Goal: Transaction & Acquisition: Download file/media

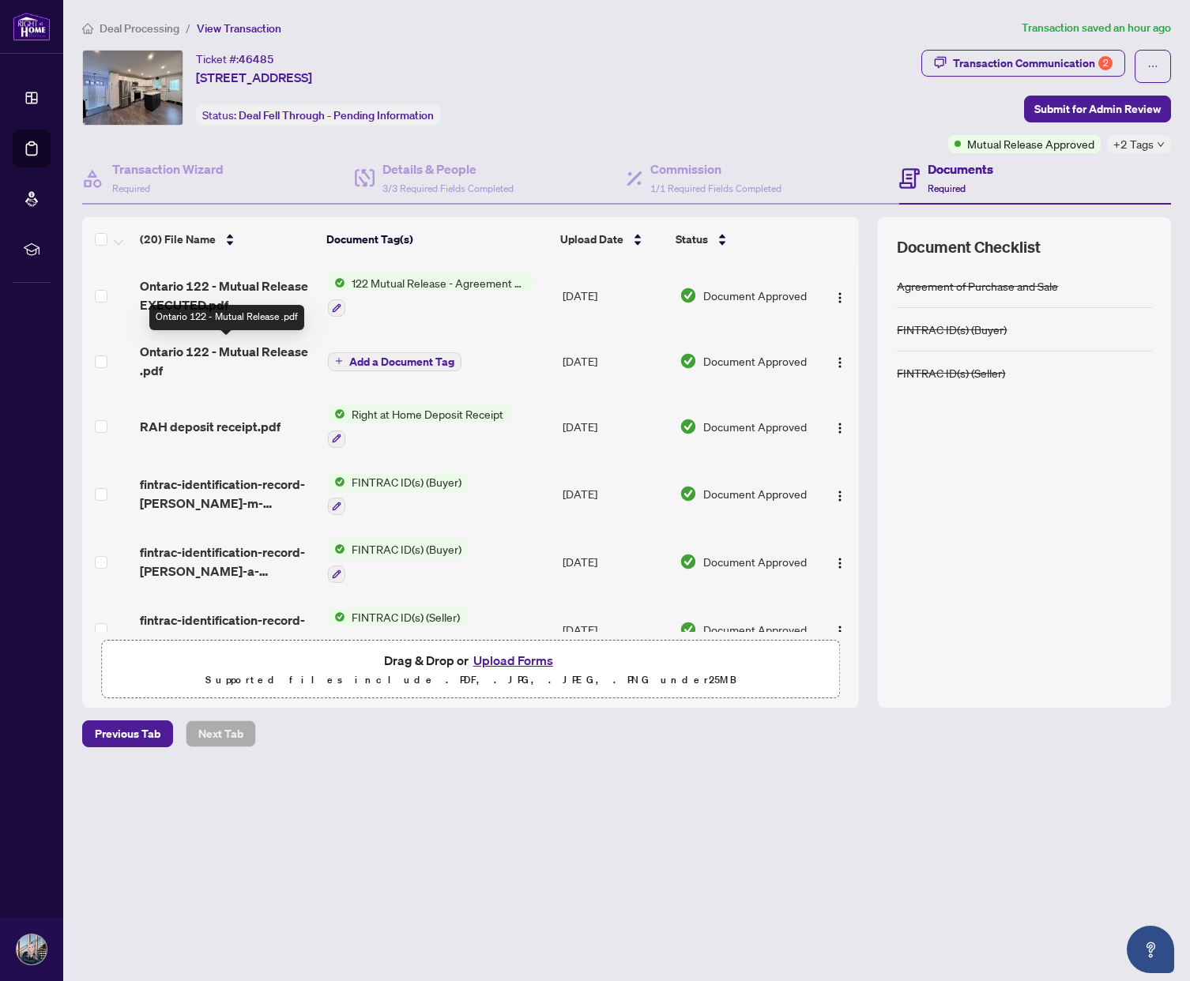
click at [235, 345] on span "Ontario 122 - Mutual Release .pdf" at bounding box center [227, 361] width 175 height 38
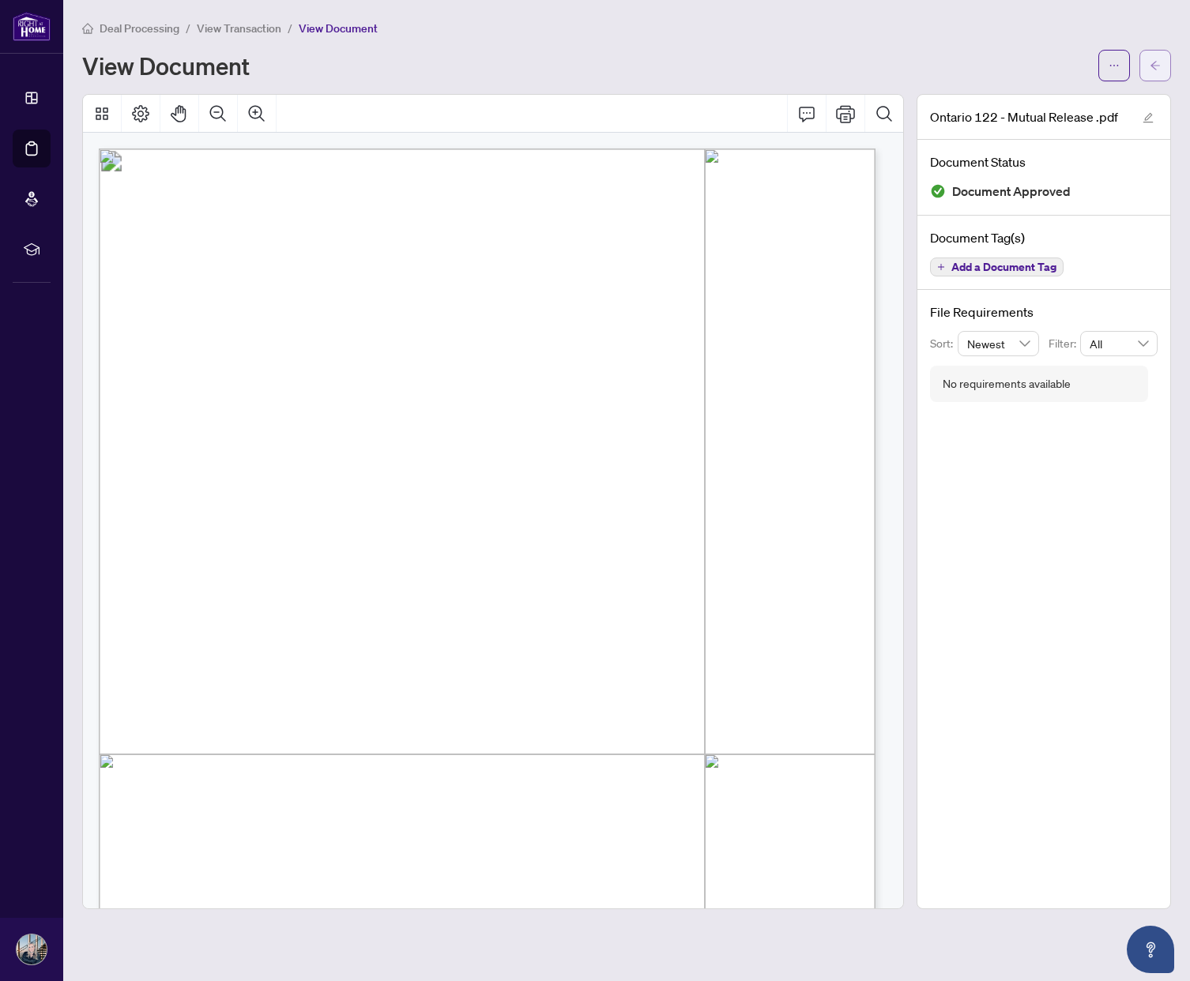
click at [1154, 65] on icon "arrow-left" at bounding box center [1154, 65] width 9 height 9
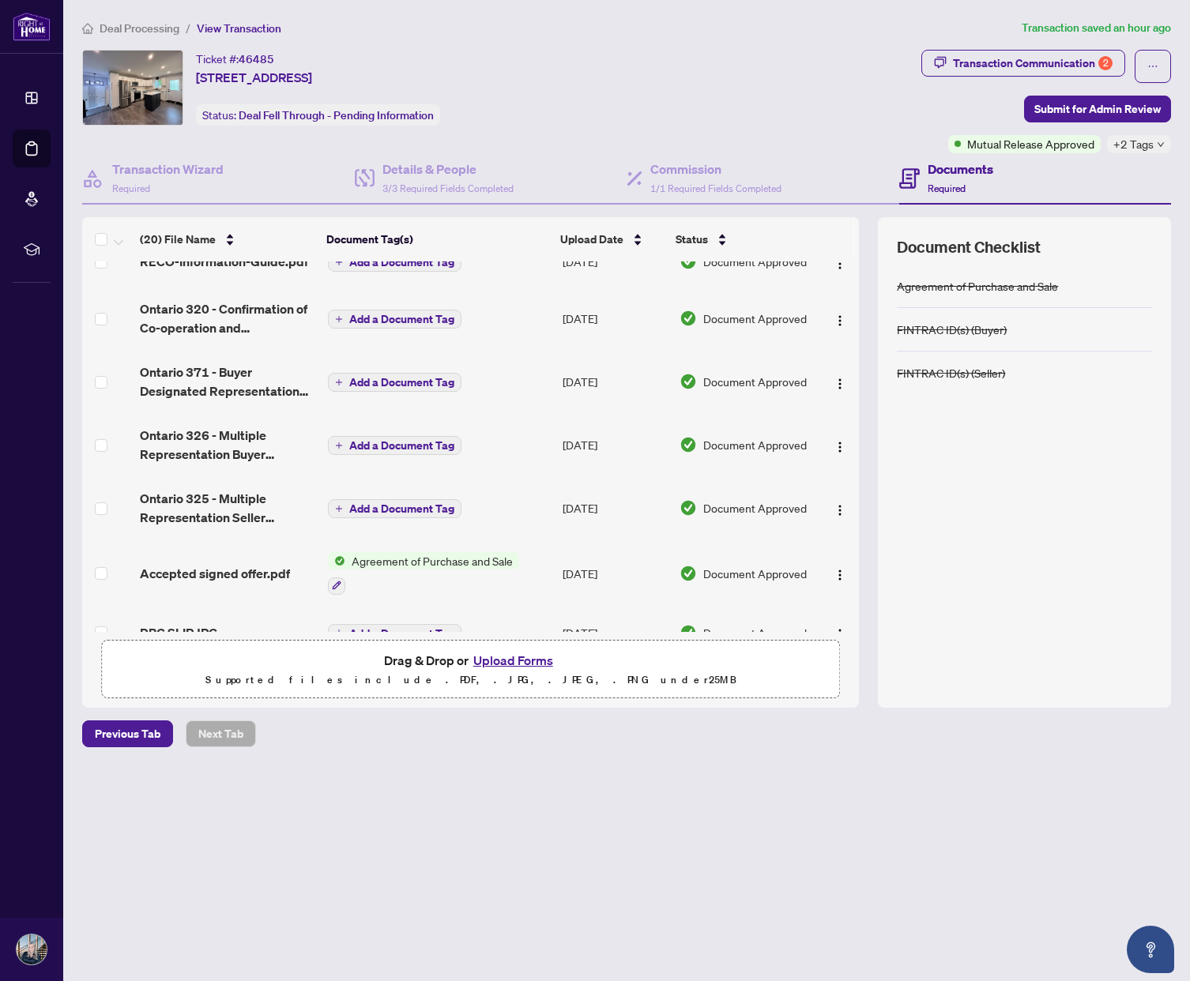
scroll to position [837, 0]
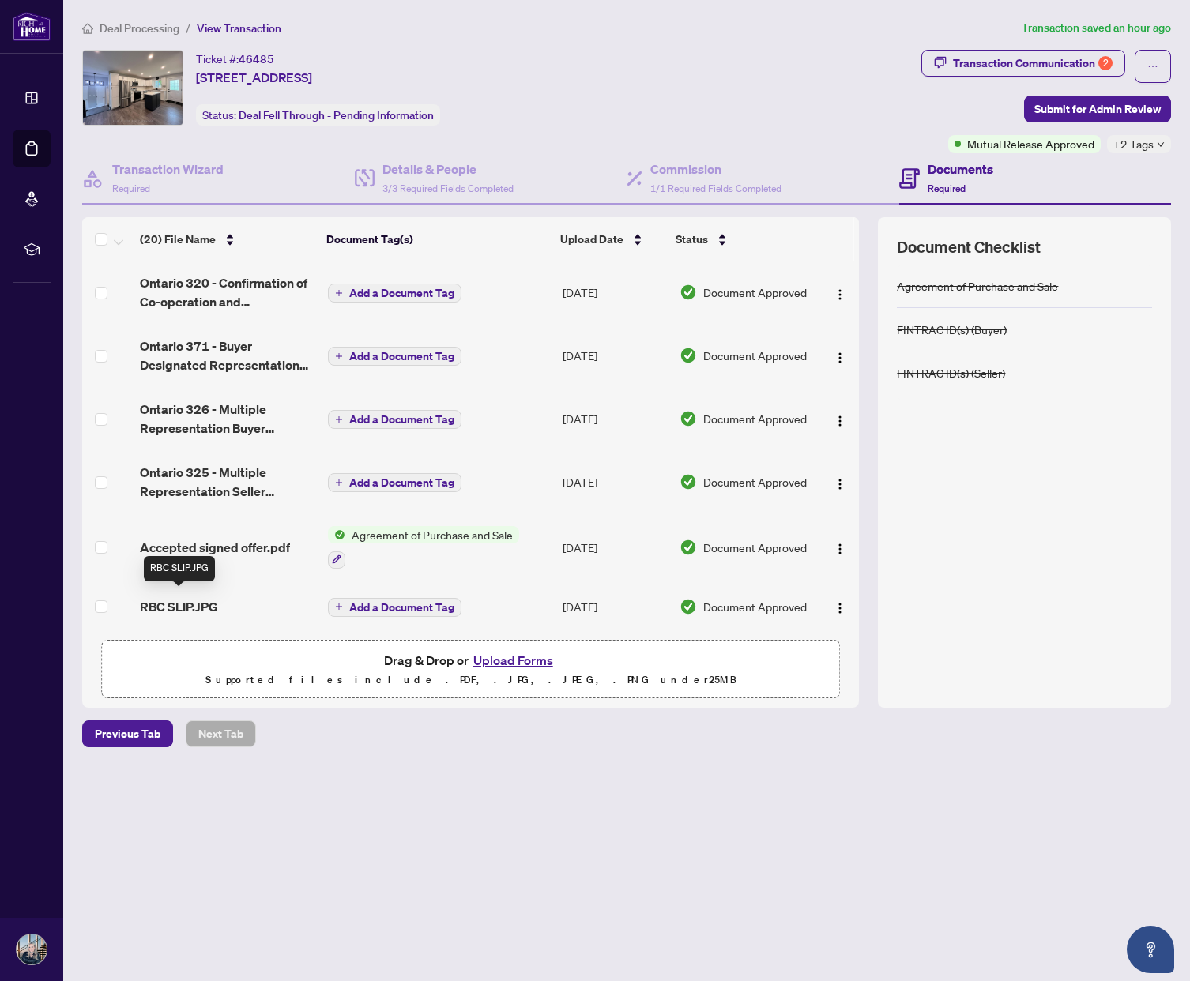
click at [169, 604] on span "RBC SLIP.JPG" at bounding box center [179, 606] width 78 height 19
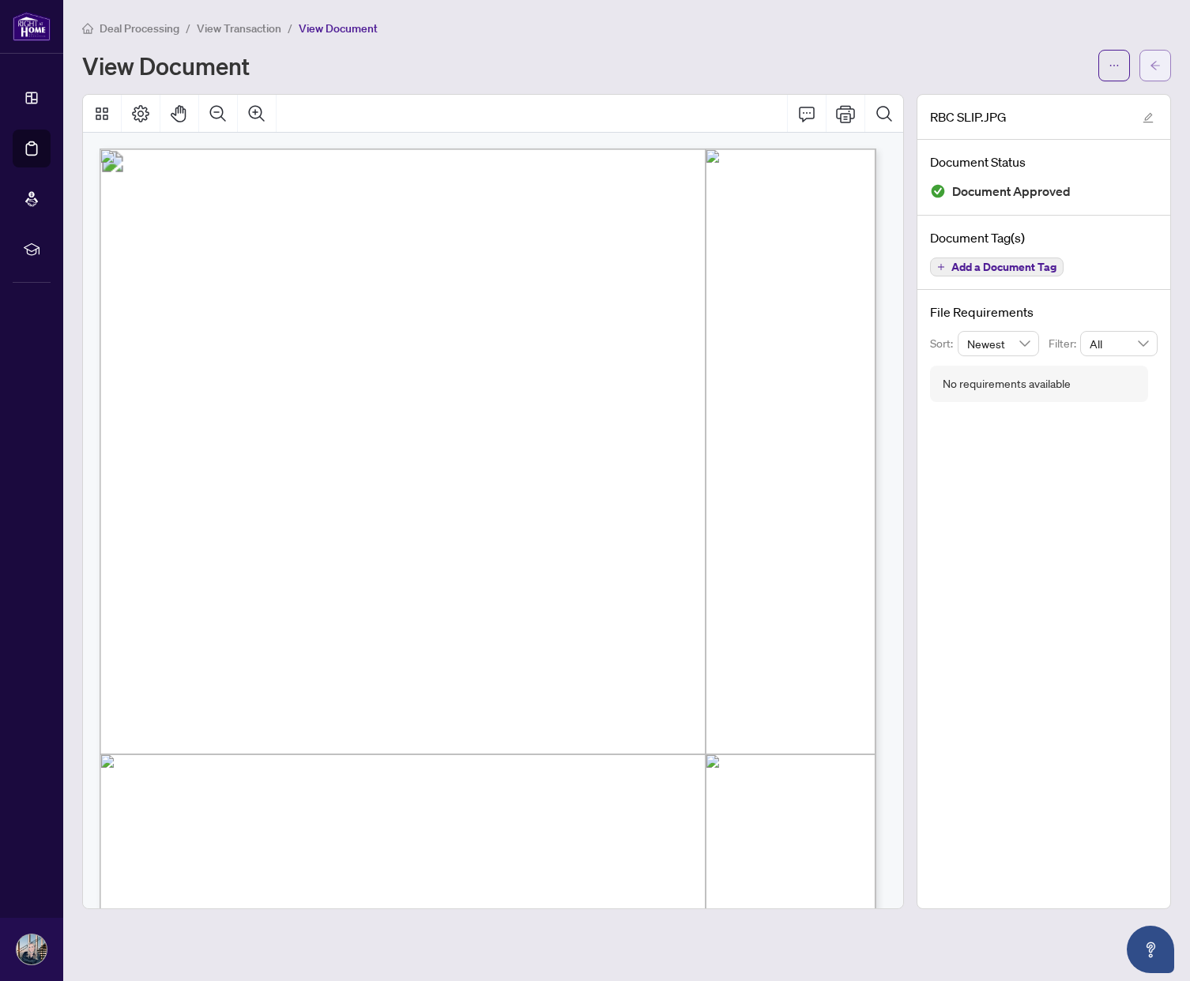
click at [1151, 58] on span "button" at bounding box center [1155, 65] width 11 height 25
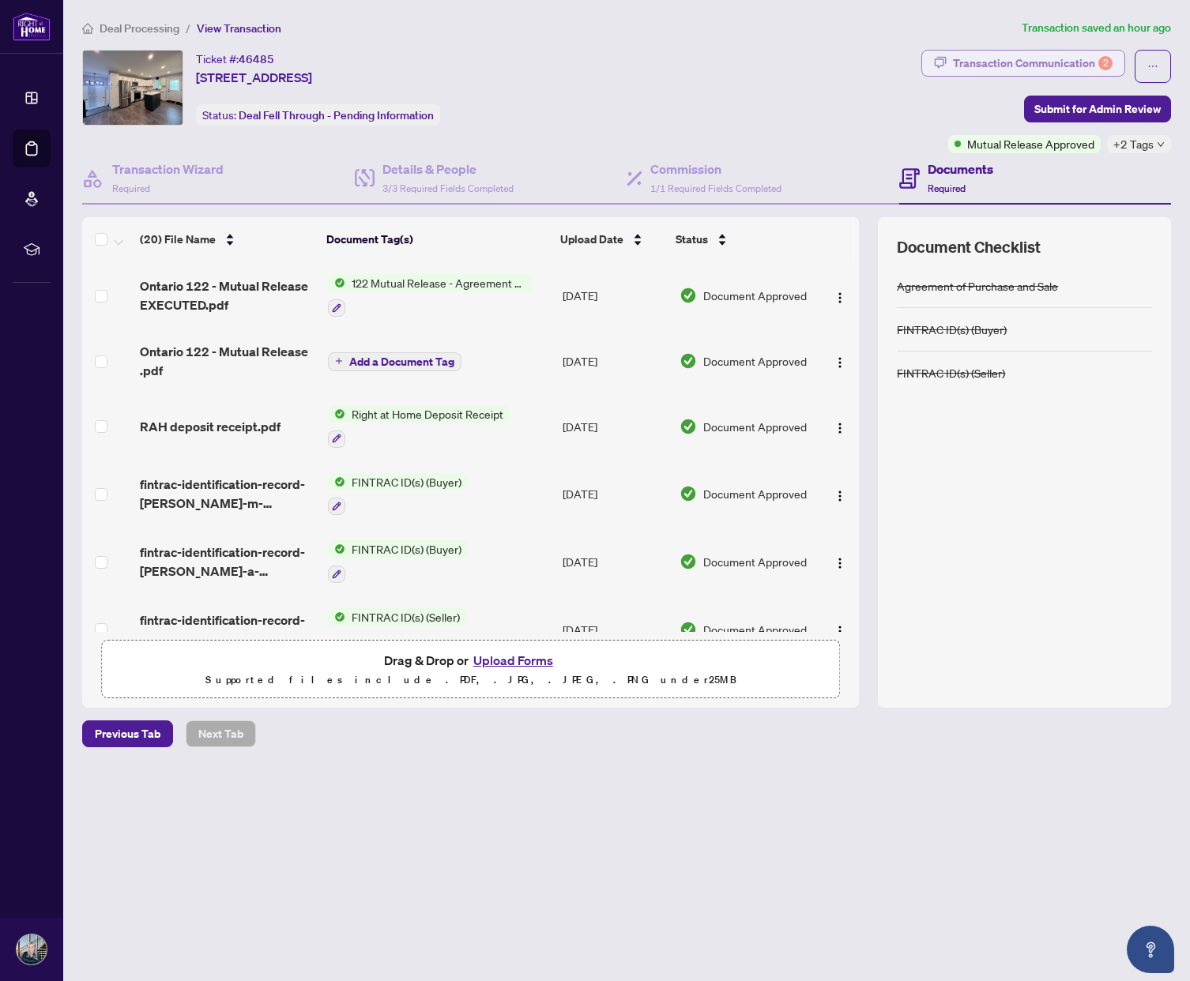
click at [1007, 64] on div "Transaction Communication 2" at bounding box center [1033, 63] width 160 height 25
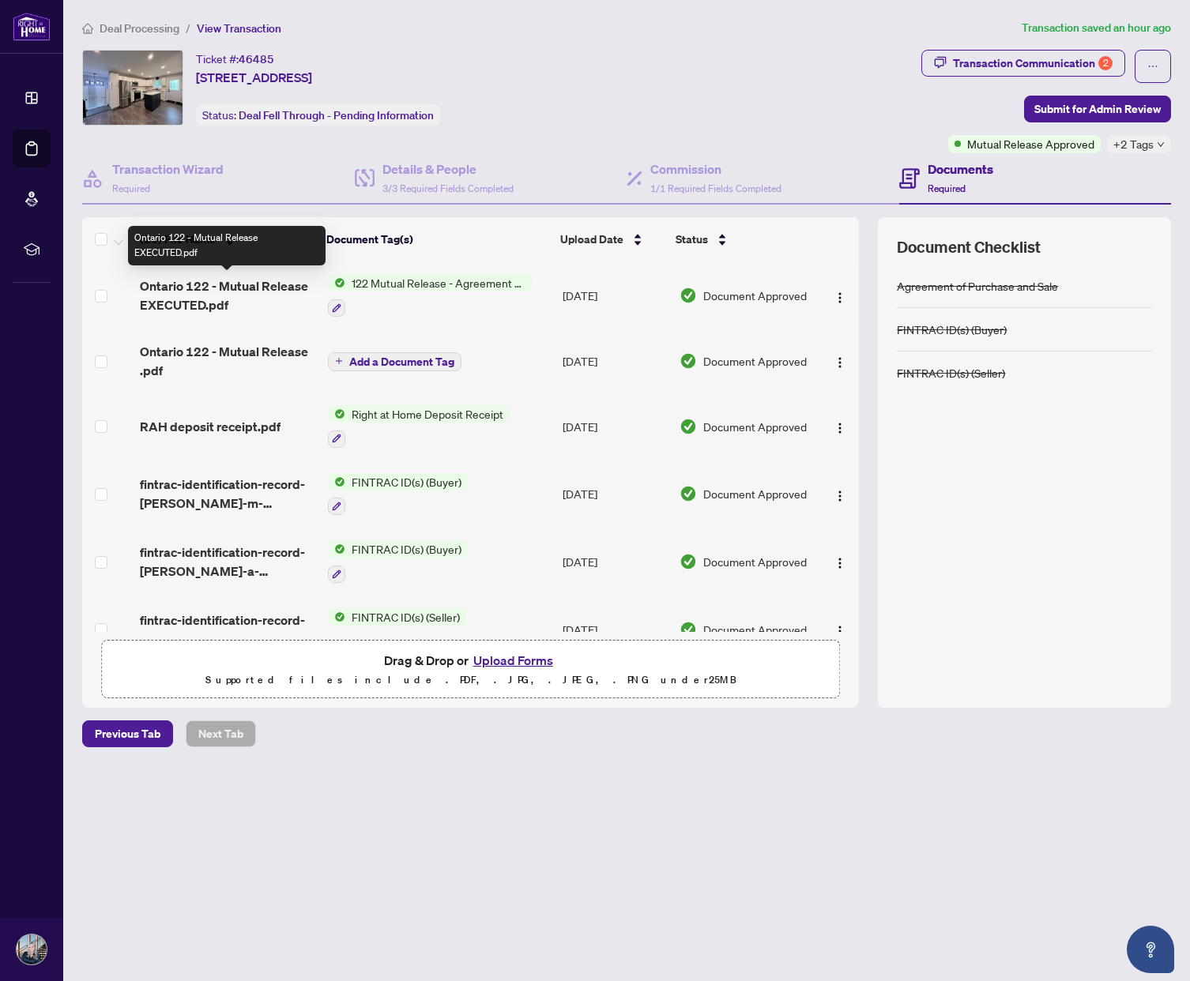
click at [230, 280] on span "Ontario 122 - Mutual Release EXECUTED.pdf" at bounding box center [227, 296] width 175 height 38
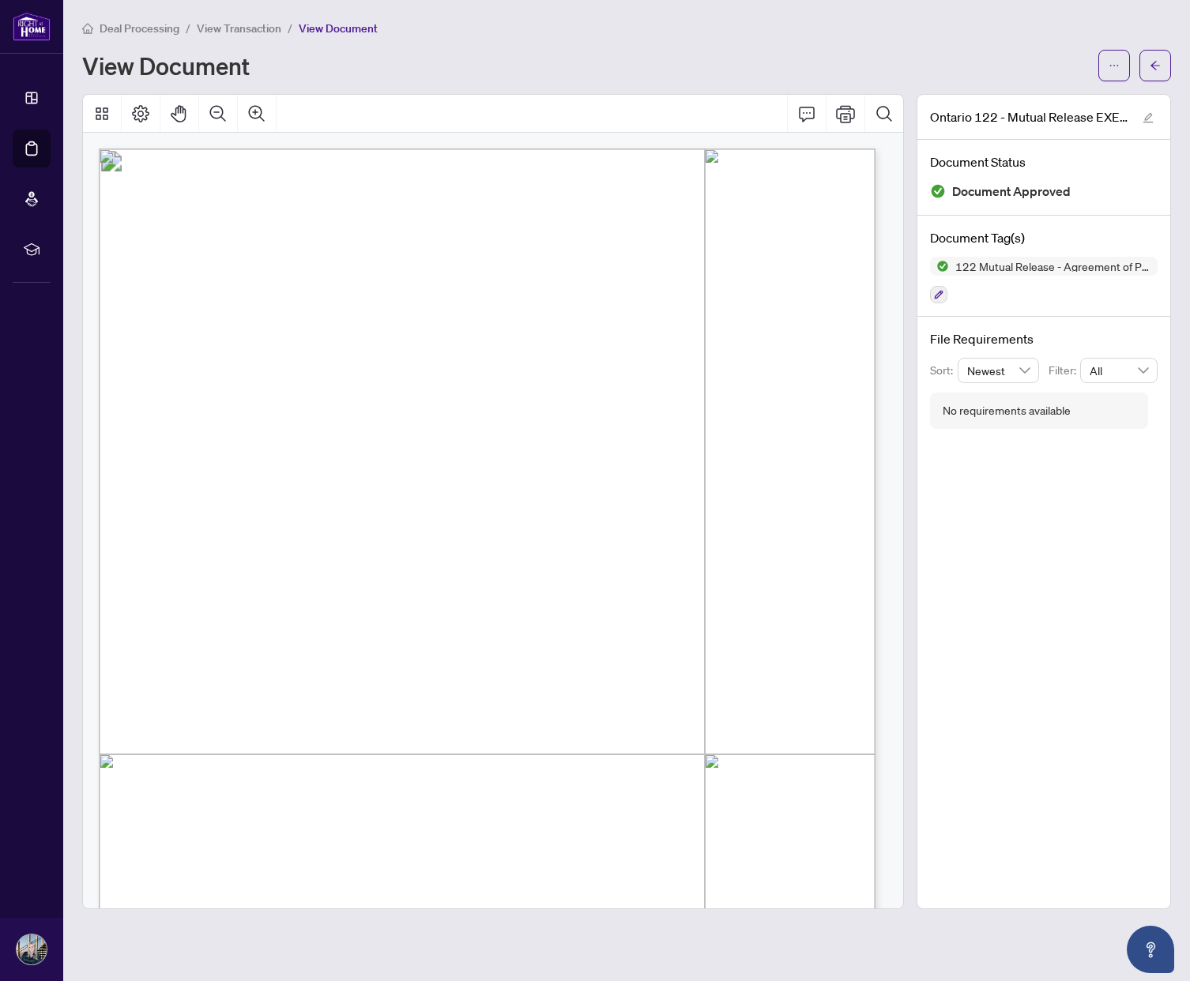
scroll to position [261, 0]
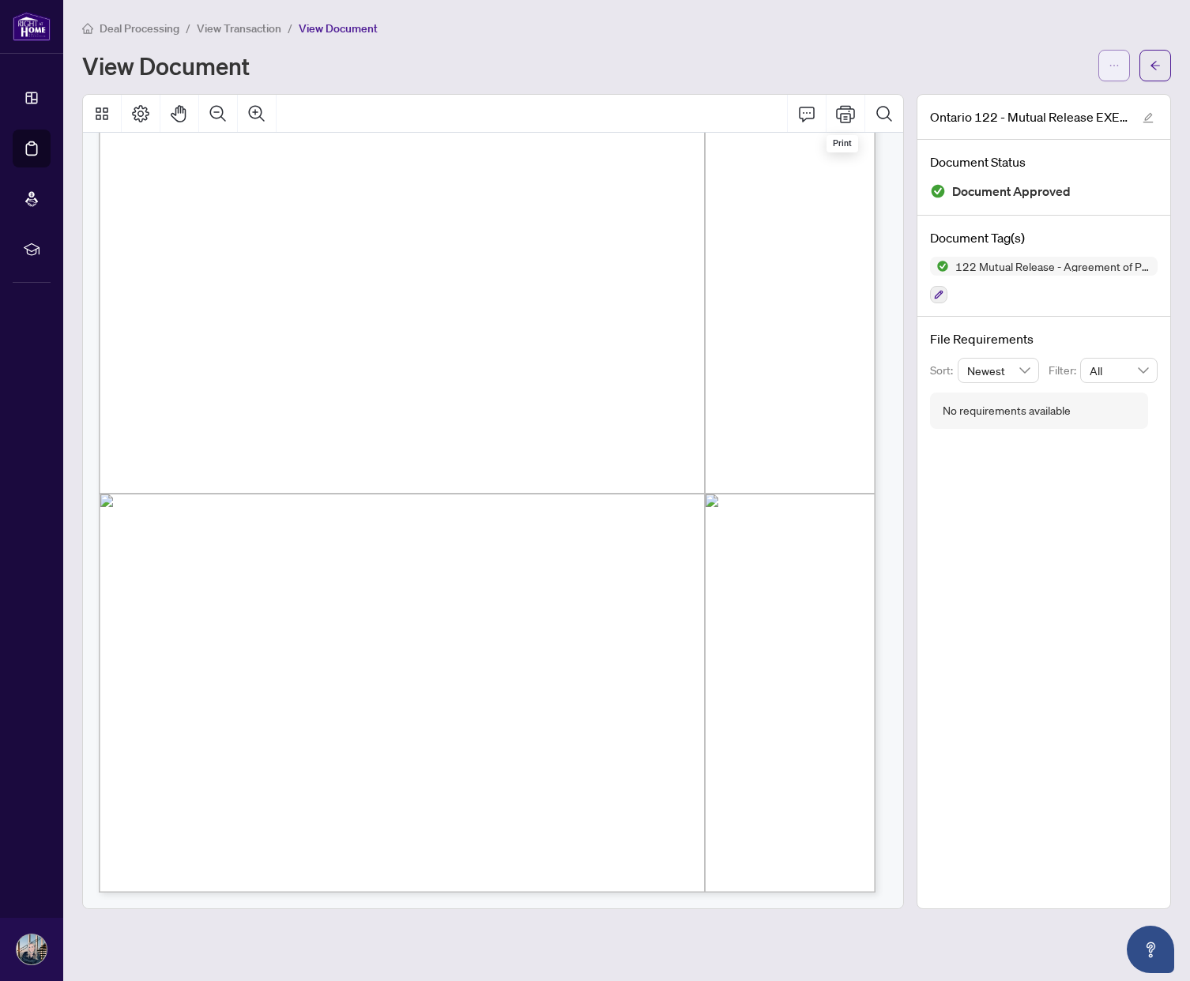
click at [1116, 60] on icon "ellipsis" at bounding box center [1113, 65] width 11 height 11
click at [1024, 99] on span "Download" at bounding box center [1057, 99] width 120 height 17
